Goal: Navigation & Orientation: Find specific page/section

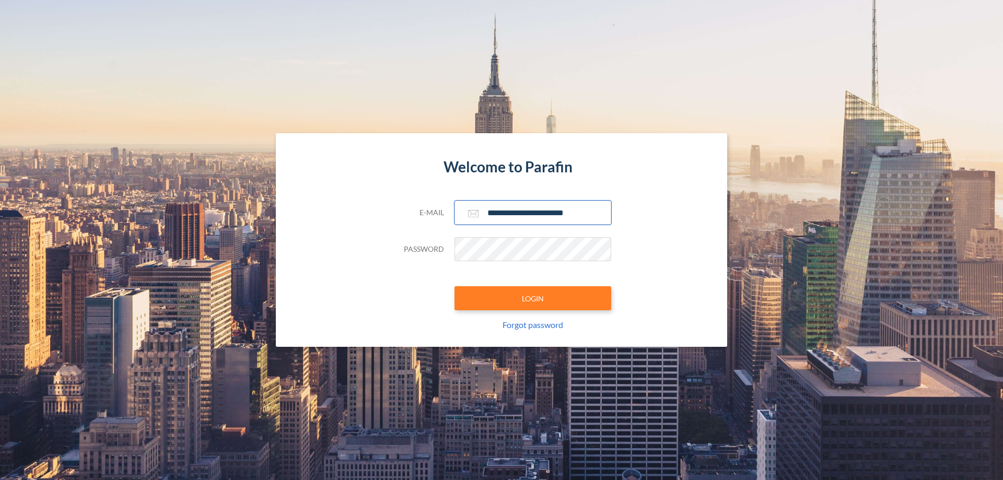
type input "**********"
click at [533, 298] on button "LOGIN" at bounding box center [532, 298] width 157 height 24
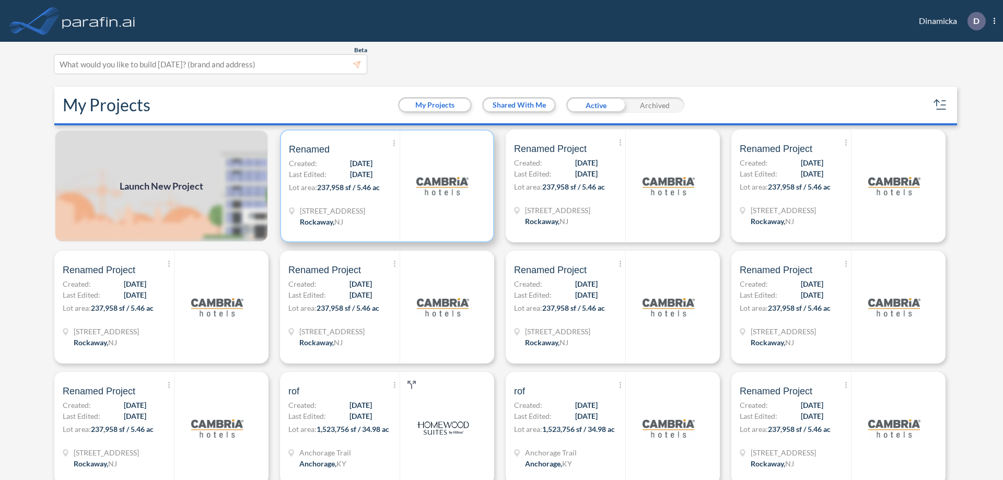
scroll to position [3, 0]
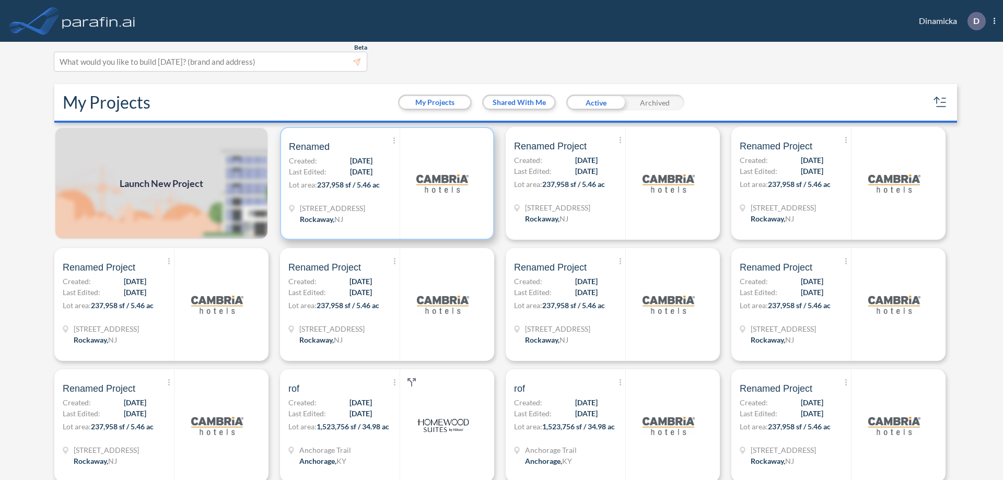
click at [385, 183] on p "Lot area: 237,958 sf / 5.46 ac" at bounding box center [344, 186] width 111 height 15
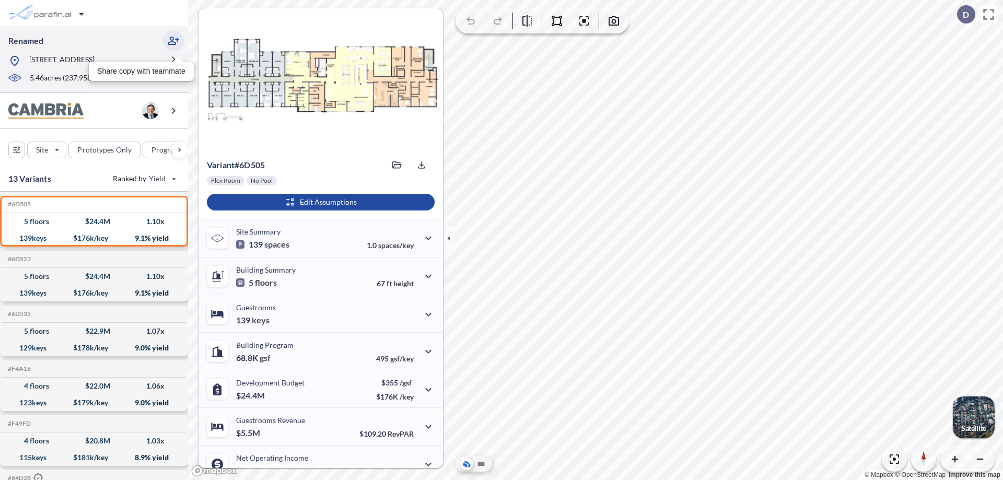
click at [173, 41] on icon "button" at bounding box center [173, 40] width 13 height 13
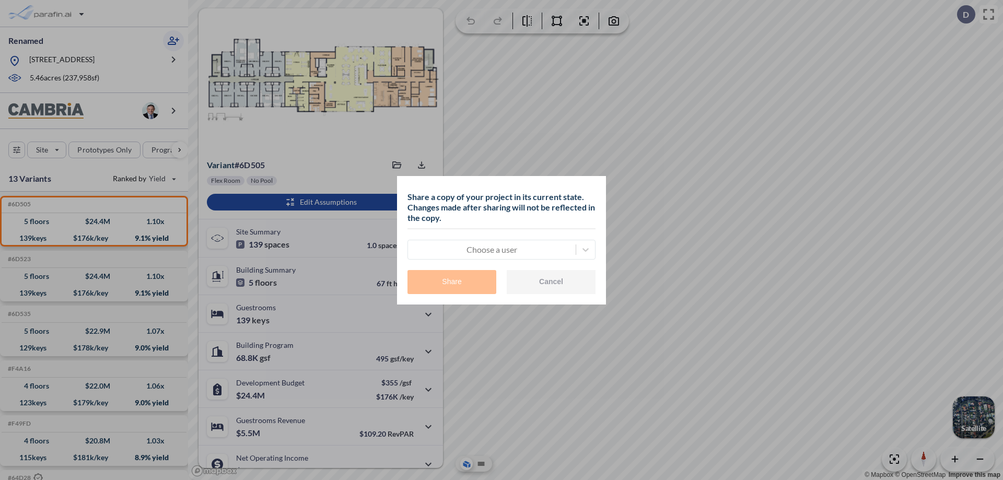
click at [492, 249] on div at bounding box center [491, 249] width 157 height 13
